Goal: Navigation & Orientation: Find specific page/section

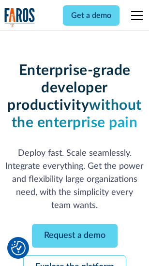
scroll to position [103, 0]
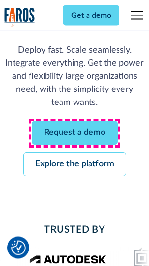
click at [75, 134] on link "Request a demo" at bounding box center [75, 133] width 86 height 24
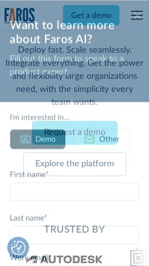
scroll to position [0, 0]
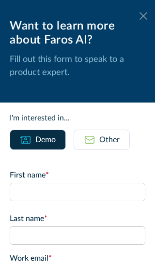
click at [139, 16] on icon at bounding box center [143, 15] width 8 height 7
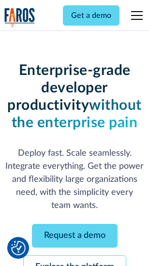
scroll to position [134, 0]
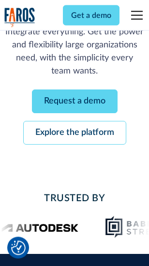
click at [75, 134] on link "Explore the platform" at bounding box center [74, 133] width 103 height 24
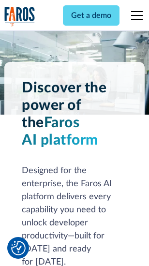
scroll to position [7372, 0]
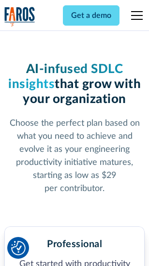
scroll to position [1534, 0]
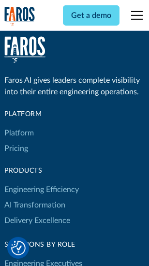
click at [19, 133] on link "Platform" at bounding box center [19, 132] width 30 height 15
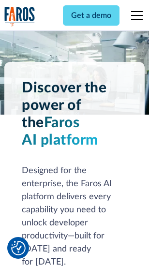
scroll to position [7683, 0]
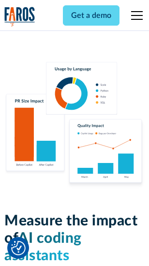
scroll to position [6042, 0]
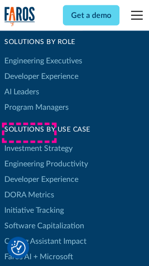
click at [29, 187] on link "DORA Metrics" at bounding box center [29, 194] width 50 height 15
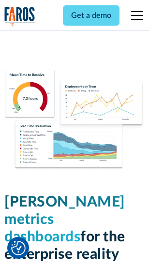
scroll to position [4285, 0]
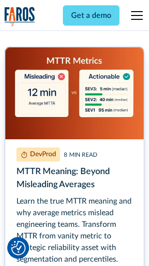
scroll to position [4392, 0]
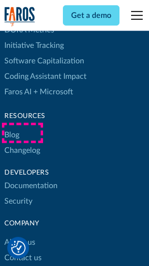
click at [22, 143] on link "Changelog" at bounding box center [22, 150] width 36 height 15
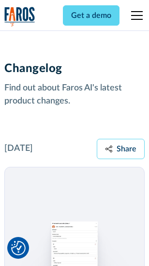
scroll to position [11867, 0]
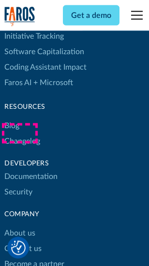
click at [19, 226] on link "About us" at bounding box center [19, 233] width 31 height 15
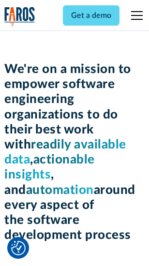
scroll to position [3347, 0]
